Goal: Task Accomplishment & Management: Manage account settings

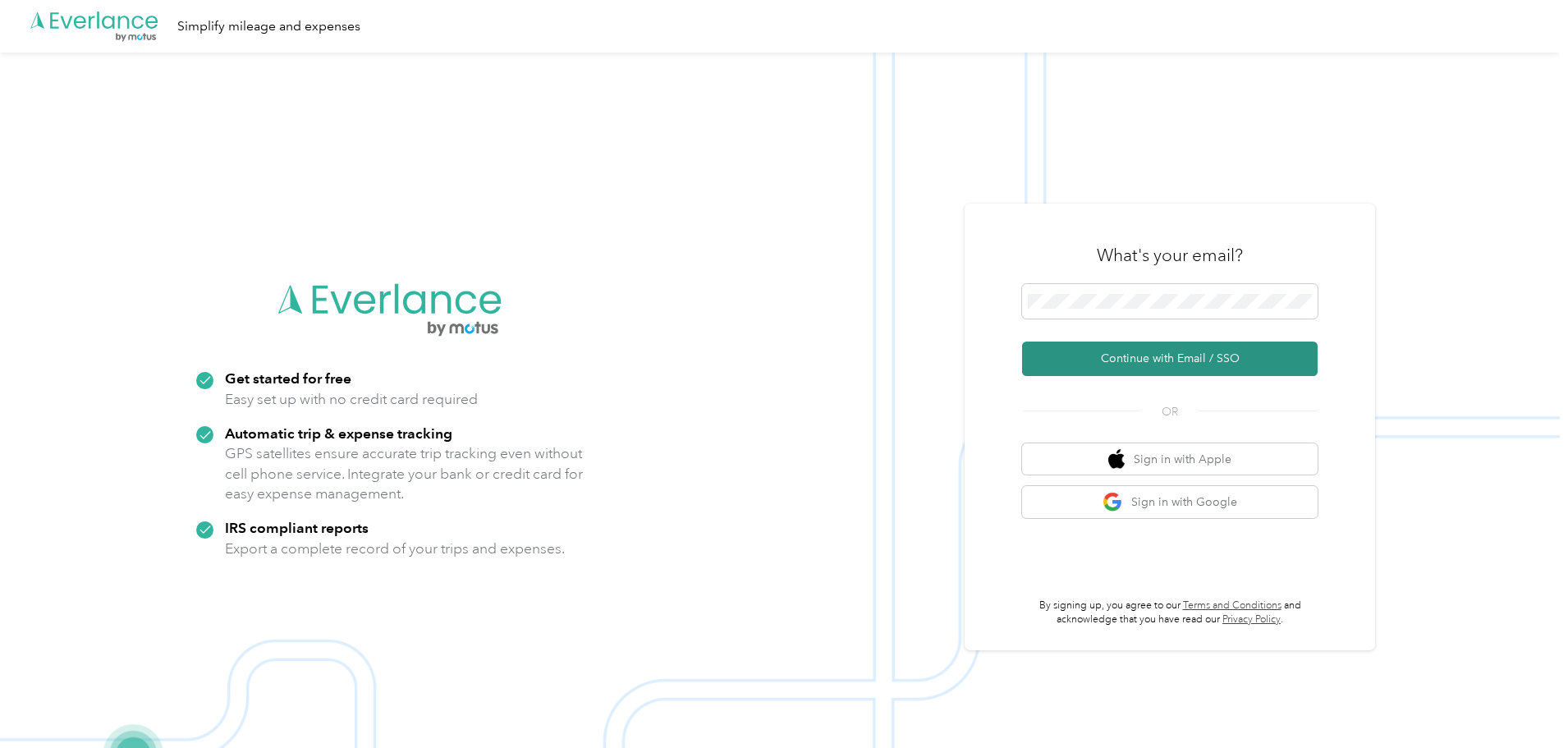
click at [1194, 362] on button "Continue with Email / SSO" at bounding box center [1169, 358] width 296 height 34
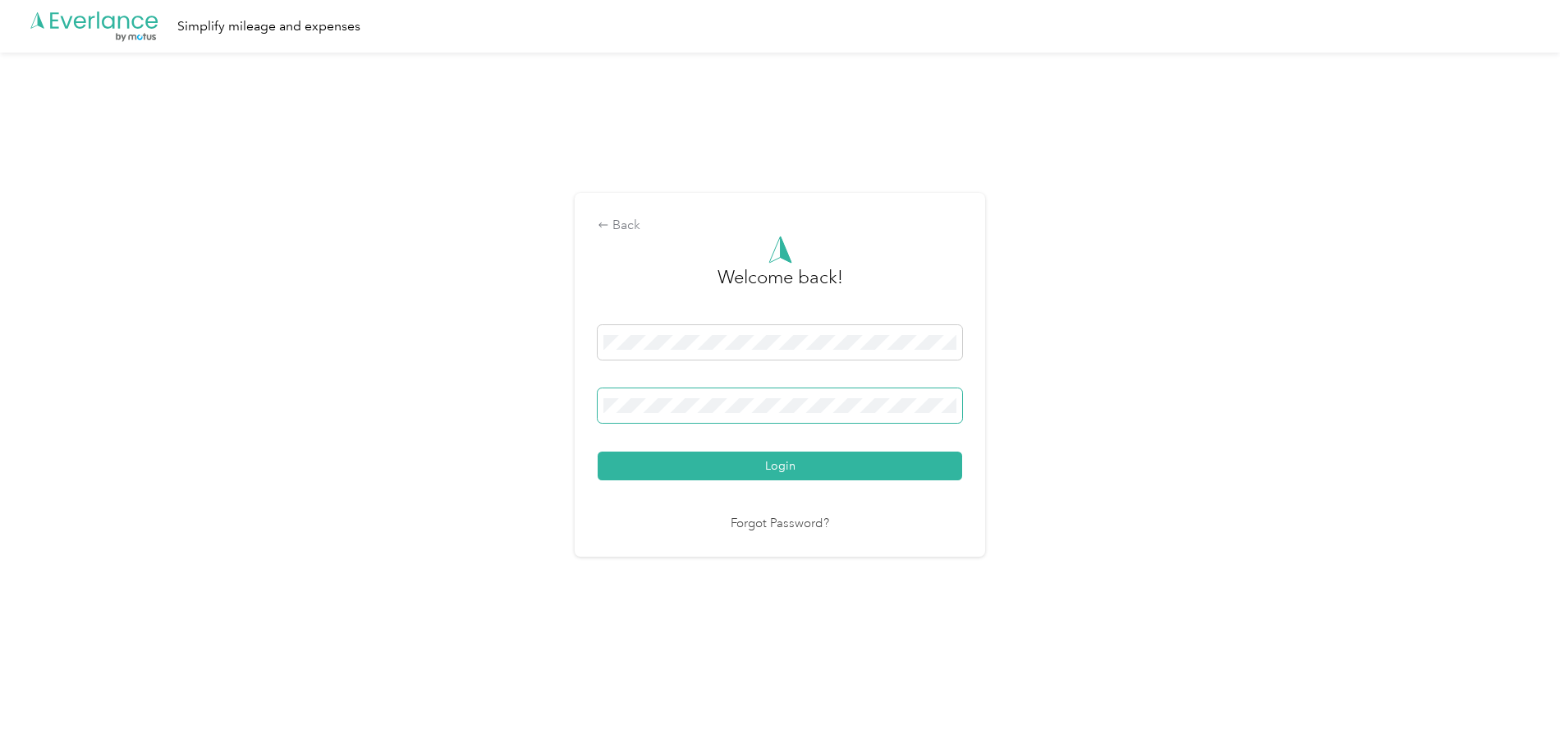
click at [597, 452] on button "Login" at bounding box center [779, 466] width 364 height 29
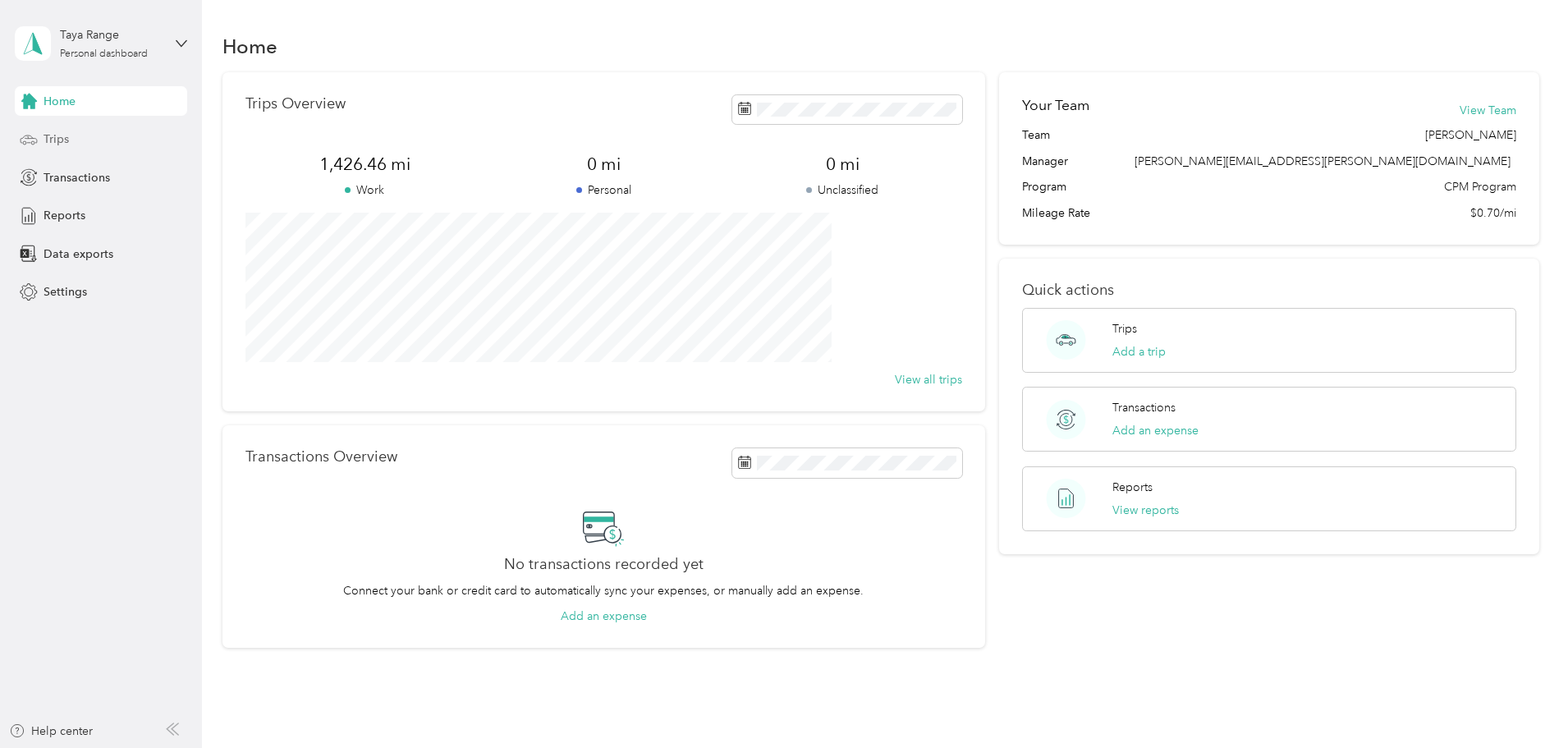
click at [57, 142] on span "Trips" at bounding box center [56, 139] width 26 height 18
